Goal: Transaction & Acquisition: Purchase product/service

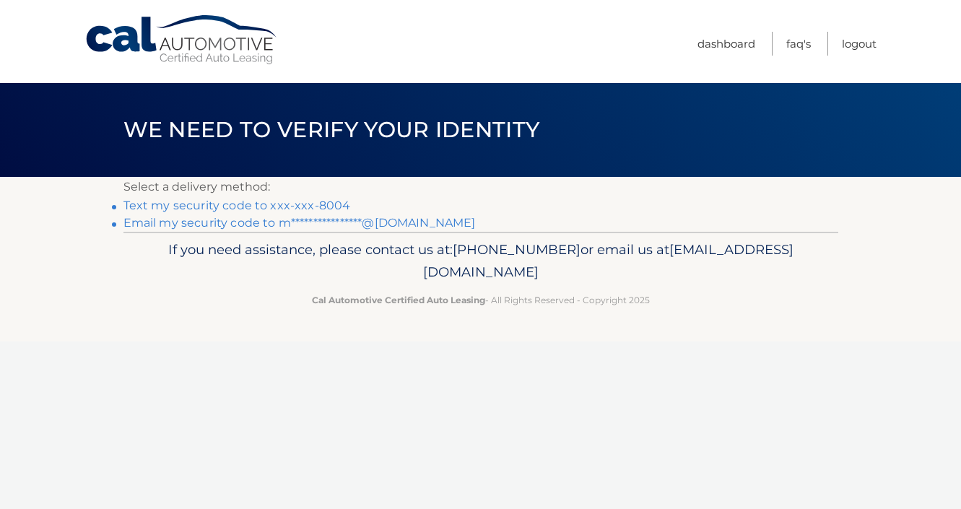
click at [291, 203] on link "Text my security code to xxx-xxx-8004" at bounding box center [236, 205] width 227 height 14
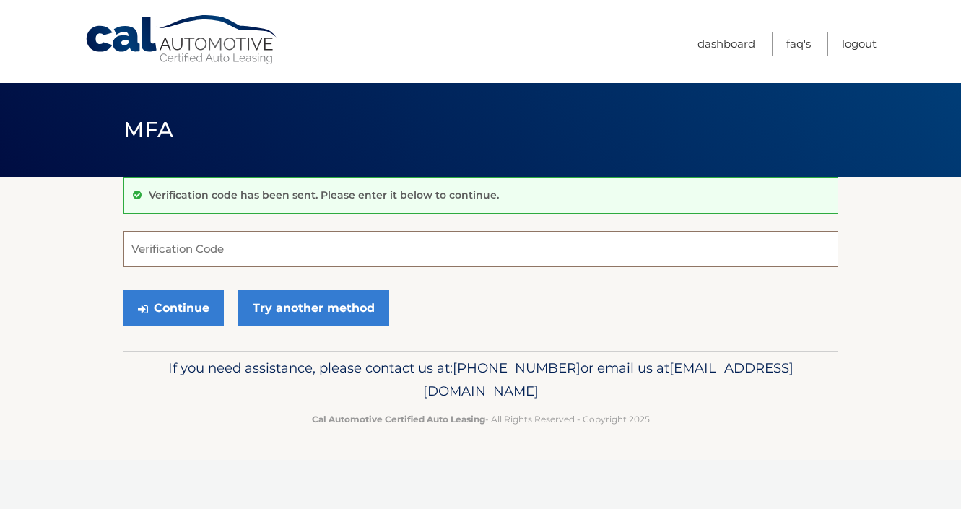
click at [286, 238] on input "Verification Code" at bounding box center [480, 249] width 715 height 36
type input "572333"
click at [204, 310] on button "Continue" at bounding box center [173, 308] width 100 height 36
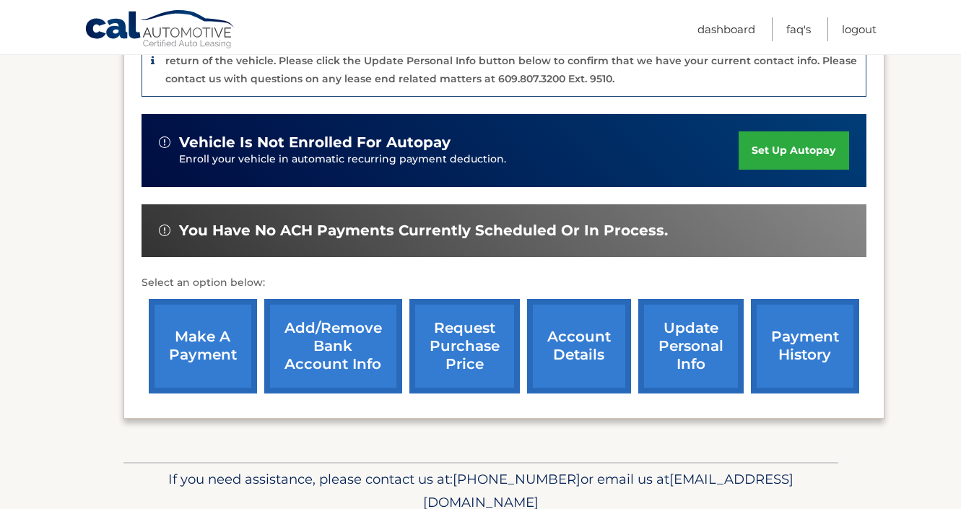
scroll to position [474, 0]
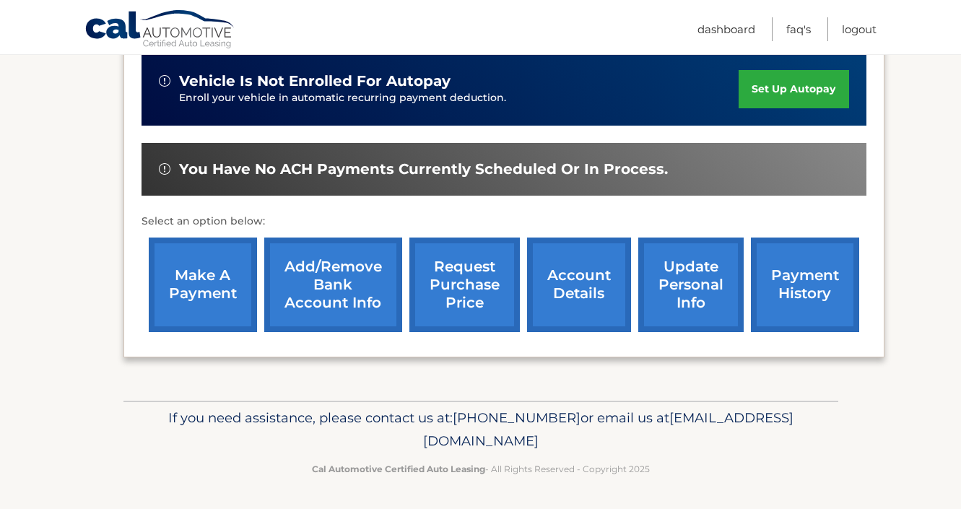
click at [204, 313] on link "make a payment" at bounding box center [203, 284] width 108 height 95
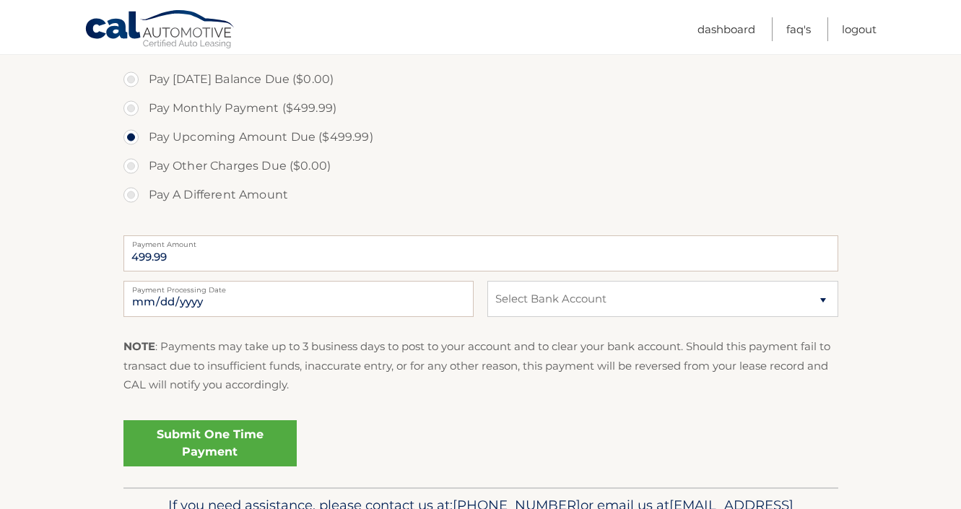
scroll to position [436, 0]
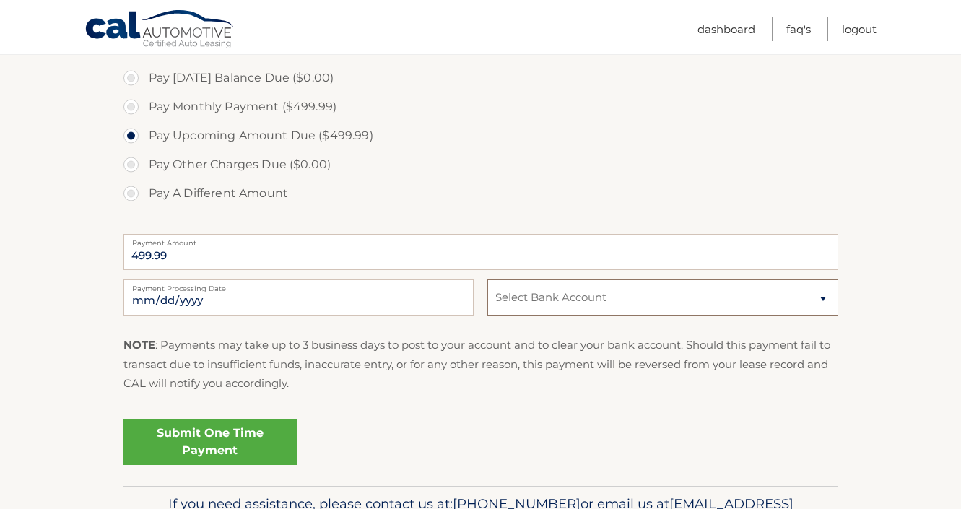
click at [515, 296] on select "Select Bank Account Checking JPMORGAN CHASE BANK, NA *****9688 Checking ALLY BA…" at bounding box center [662, 297] width 350 height 36
select select "MzU0NTJmZmUtYmZiMS00MjgwLWEzMWMtYWM0ODUzZWZkYzU5"
click at [487, 279] on select "Select Bank Account Checking JPMORGAN CHASE BANK, NA *****9688 Checking ALLY BA…" at bounding box center [662, 297] width 350 height 36
click at [266, 440] on link "Submit One Time Payment" at bounding box center [209, 442] width 173 height 46
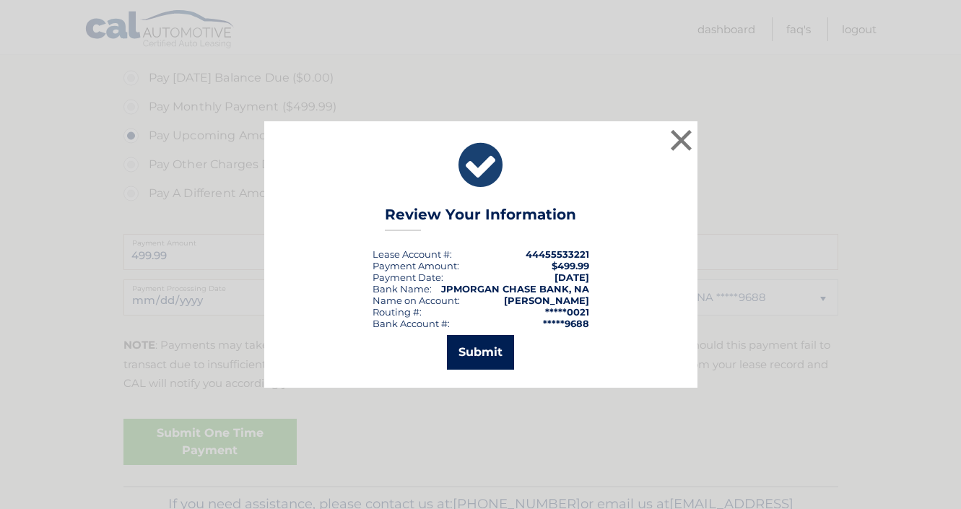
click at [497, 348] on button "Submit" at bounding box center [480, 352] width 67 height 35
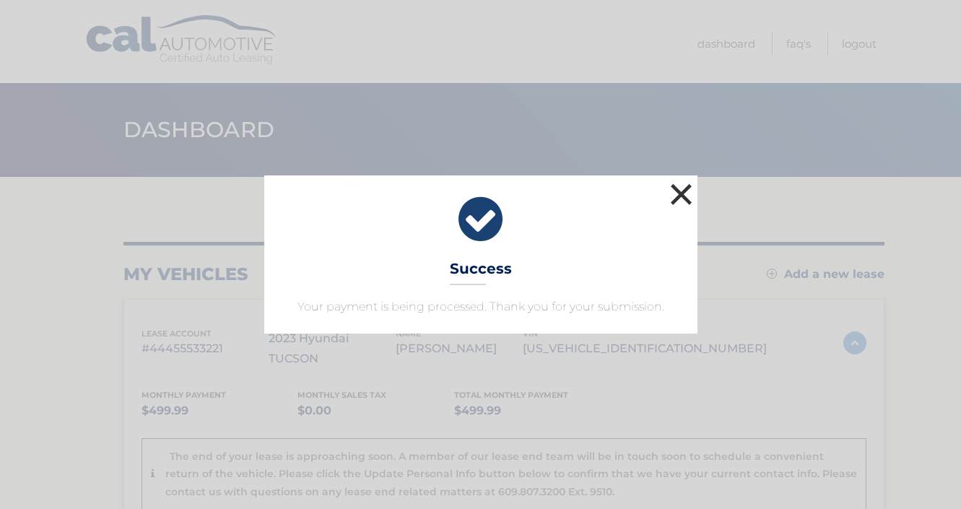
click at [679, 198] on button "×" at bounding box center [681, 194] width 29 height 29
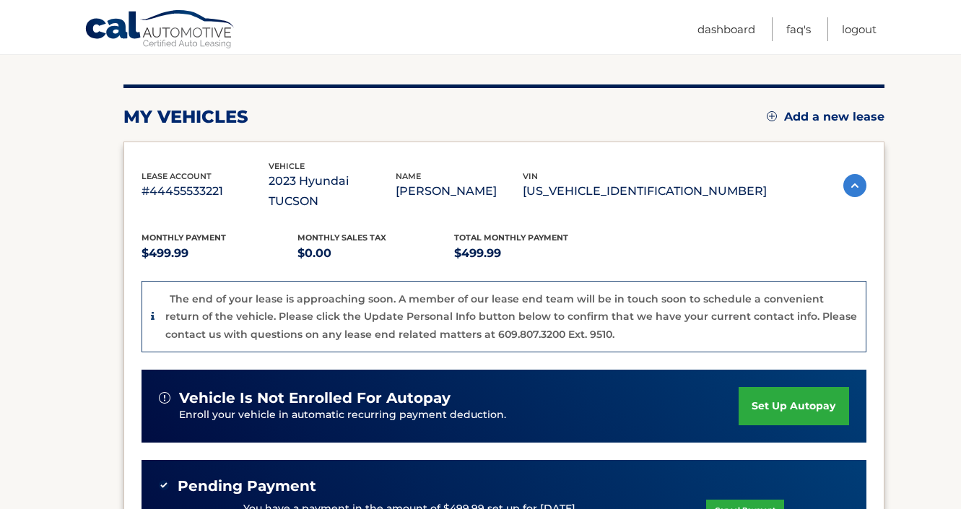
scroll to position [175, 0]
